Goal: Transaction & Acquisition: Obtain resource

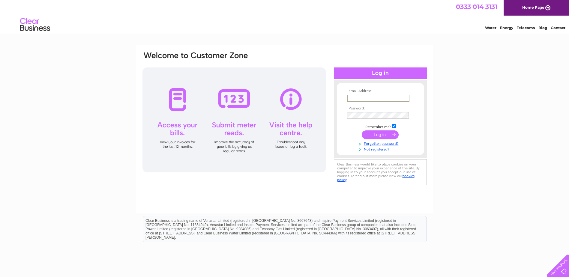
click at [351, 100] on input "text" at bounding box center [378, 98] width 62 height 7
paste input "[PERSON_NAME][EMAIL_ADDRESS][PERSON_NAME][DOMAIN_NAME]"
type input "[PERSON_NAME][EMAIL_ADDRESS][PERSON_NAME][DOMAIN_NAME]"
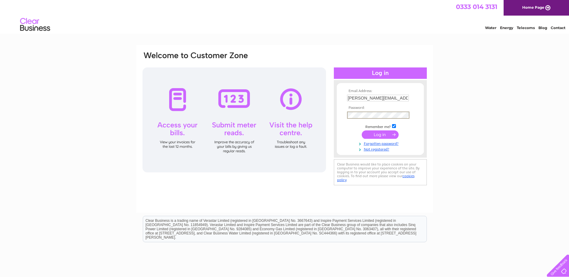
click at [374, 134] on input "submit" at bounding box center [380, 134] width 37 height 8
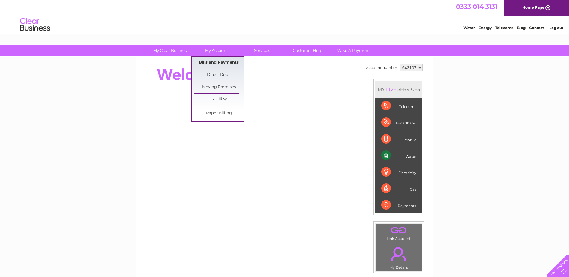
click at [220, 62] on link "Bills and Payments" at bounding box center [218, 63] width 49 height 12
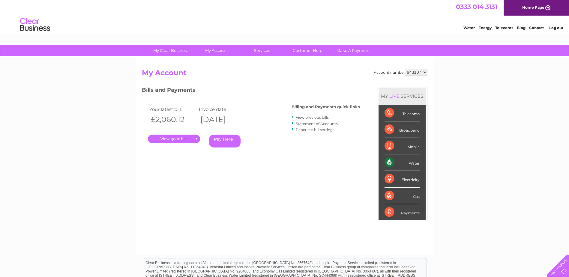
click at [303, 172] on div "Account number 943107 My Account MY LIVE SERVICES Telecoms Broadband Mobile Wat…" at bounding box center [284, 159] width 285 height 180
click at [191, 137] on link "." at bounding box center [174, 139] width 52 height 9
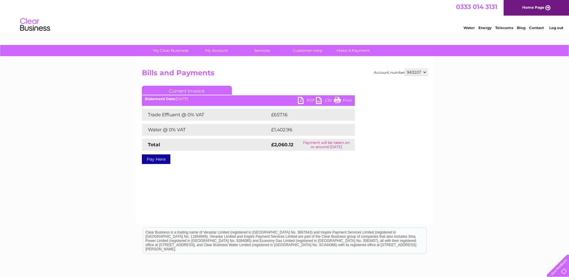
click at [273, 85] on div "Account number 943107 Bills and Payments Current Invoice PDF CSV Print Total" at bounding box center [284, 115] width 285 height 93
click at [464, 156] on div "My Clear Business Login Details My Details My Preferences Link Account My Accou…" at bounding box center [284, 186] width 569 height 282
click at [357, 192] on div "Account number 943107 Bills and Payments Current Invoice PDF CSV Print £657.16" at bounding box center [284, 141] width 297 height 168
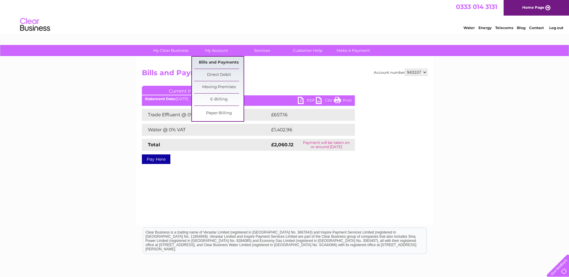
click at [214, 61] on link "Bills and Payments" at bounding box center [218, 63] width 49 height 12
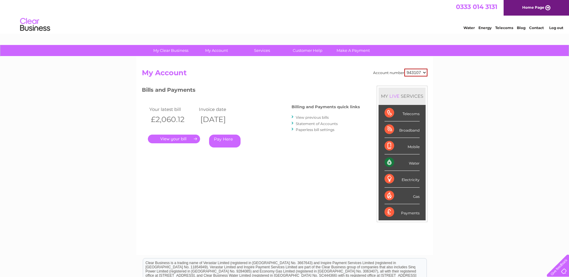
click at [316, 118] on link "View previous bills" at bounding box center [312, 117] width 33 height 4
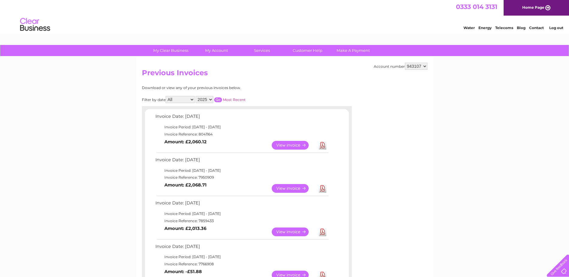
click at [292, 143] on link "View" at bounding box center [294, 145] width 44 height 9
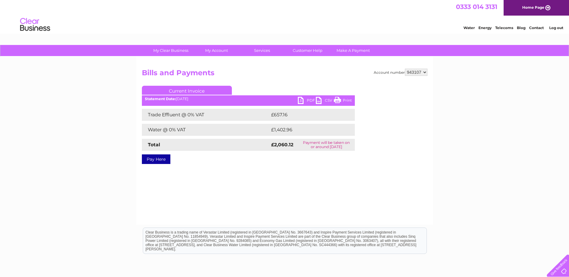
click at [306, 101] on link "PDF" at bounding box center [307, 101] width 18 height 9
